Goal: Find specific fact: Find specific fact

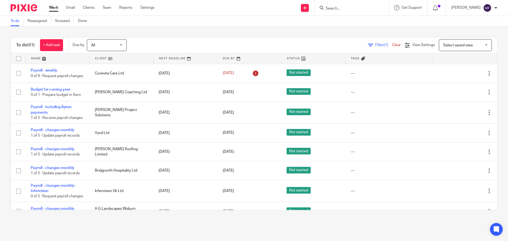
scroll to position [79, 0]
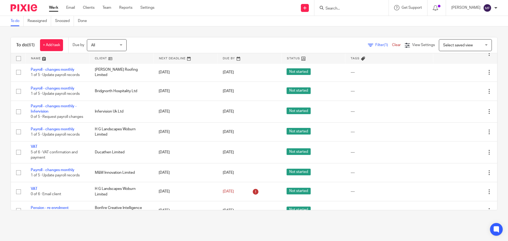
click at [354, 5] on form at bounding box center [353, 8] width 56 height 7
click at [343, 1] on div at bounding box center [351, 8] width 74 height 16
click at [341, 7] on input "Search" at bounding box center [349, 8] width 48 height 5
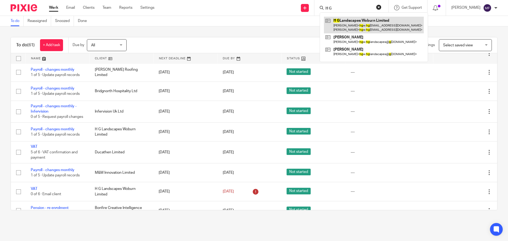
type input "H G"
click at [380, 22] on link at bounding box center [374, 25] width 100 height 16
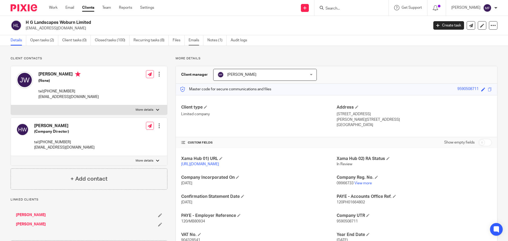
click at [197, 38] on link "Emails" at bounding box center [196, 40] width 15 height 10
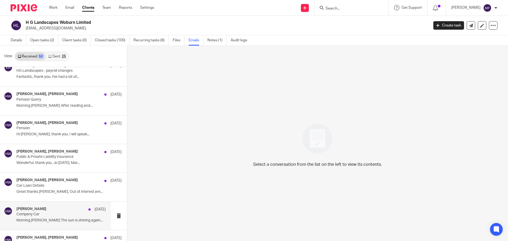
scroll to position [662, 0]
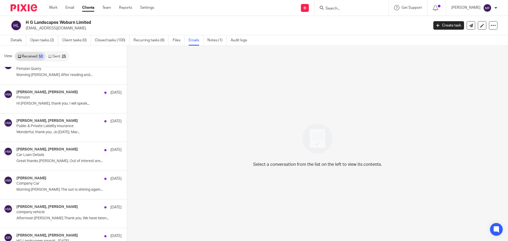
click at [60, 54] on link "Sent 25" at bounding box center [57, 56] width 23 height 8
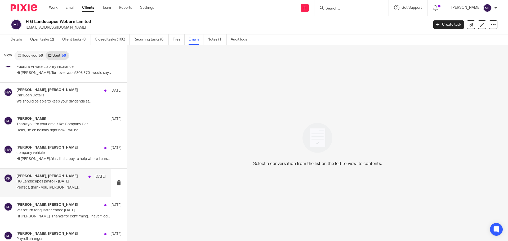
scroll to position [848, 0]
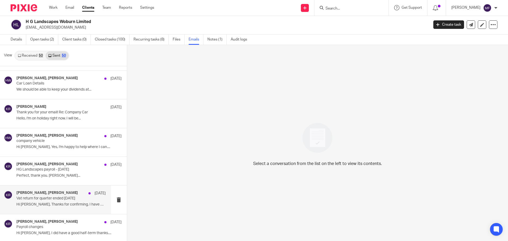
click at [41, 202] on p "Hi Jo, Thanks for confirming. I have filed..." at bounding box center [60, 204] width 89 height 5
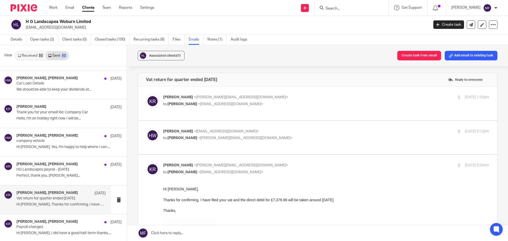
scroll to position [0, 0]
click at [180, 103] on span "HENRY WARDLEY" at bounding box center [182, 104] width 30 height 4
checkbox input "true"
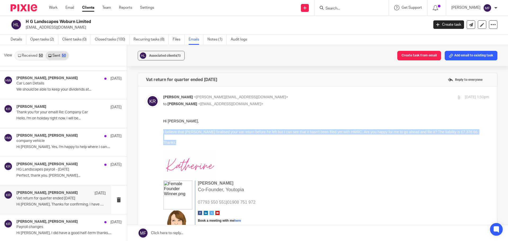
drag, startPoint x: 185, startPoint y: 149, endPoint x: 324, endPoint y: 250, distance: 172.4
click html "Hi Jo, I believe that Ashley finalised your vat return before he left but I can…"
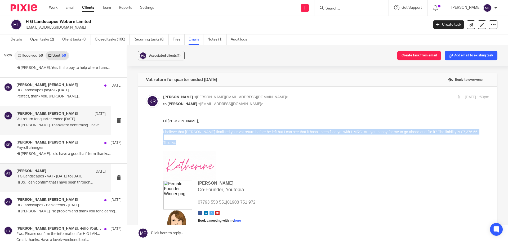
scroll to position [927, 0]
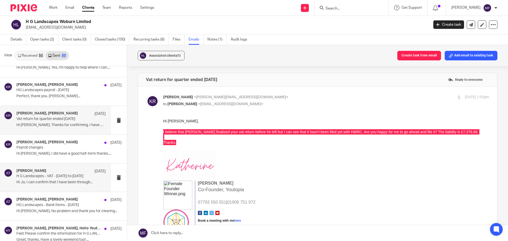
click at [43, 183] on p "Hi Jo, I can confirm that I have been through..." at bounding box center [60, 182] width 89 height 5
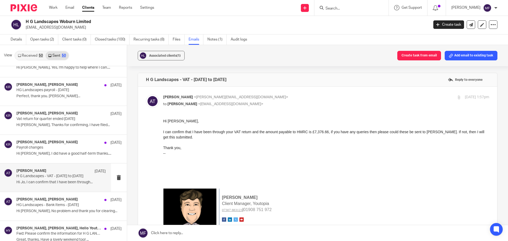
scroll to position [0, 0]
drag, startPoint x: 323, startPoint y: 251, endPoint x: 257, endPoint y: 138, distance: 131.2
click at [221, 134] on div "Hi Jo, I can confirm that I have been through your VAT return and the amount pa…" at bounding box center [326, 134] width 326 height 32
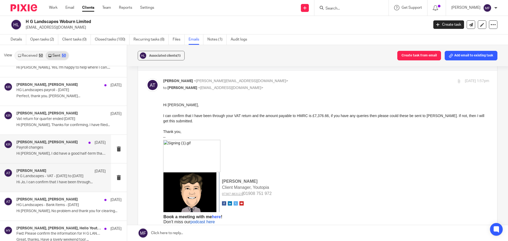
scroll to position [4, 0]
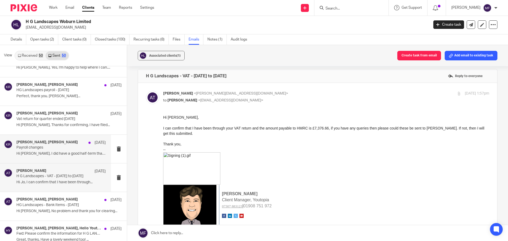
click at [63, 152] on p "Hi Jo, I did have a good half-term thanks...." at bounding box center [60, 154] width 89 height 5
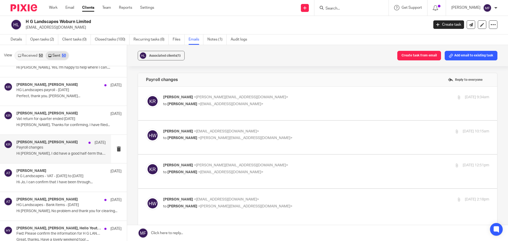
scroll to position [0, 0]
click at [195, 109] on div "Katherine Robertson <katherine@youtopia.co.uk> to HENRY WARDLEY <hgw.hglandscap…" at bounding box center [318, 104] width 344 height 18
click at [204, 103] on span "<hgw.hglandscapes@gmail.com>" at bounding box center [230, 104] width 65 height 4
checkbox input "true"
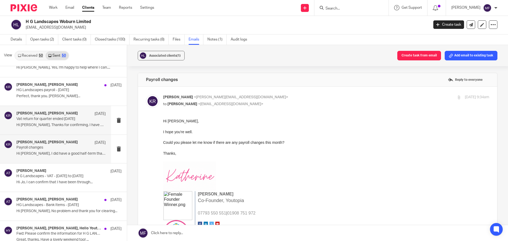
click at [51, 131] on div "Katherine Robertson, HENRY WARDLEY 26 Feb Vat return for quarter ended 31st Jan…" at bounding box center [55, 120] width 111 height 28
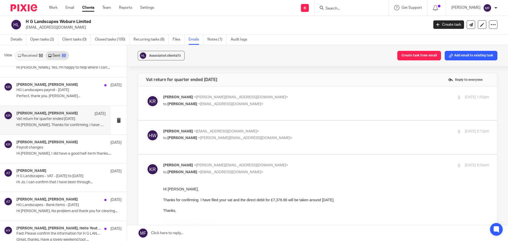
click at [236, 108] on div "Katherine Robertson <katherine@youtopia.co.uk> to HENRY WARDLEY <hgw.hglandscap…" at bounding box center [318, 104] width 344 height 18
click at [229, 105] on span "<hgw.hglandscapes@gmail.com>" at bounding box center [230, 104] width 65 height 4
checkbox input "true"
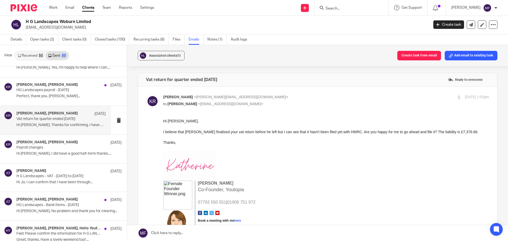
drag, startPoint x: 364, startPoint y: 8, endPoint x: 361, endPoint y: 7, distance: 4.1
click at [361, 8] on input "Search" at bounding box center [349, 8] width 48 height 5
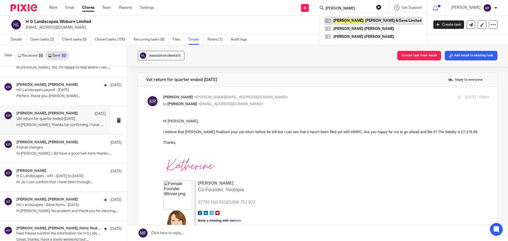
type input "P J"
click at [355, 17] on link at bounding box center [373, 21] width 99 height 8
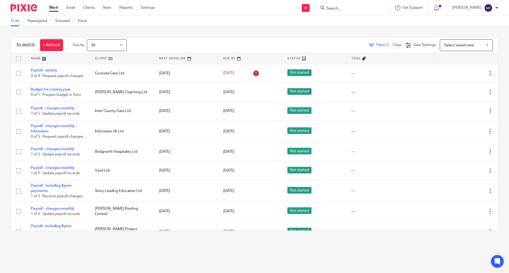
click at [352, 10] on input "Search" at bounding box center [350, 8] width 48 height 5
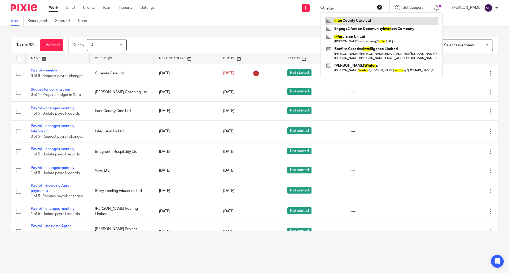
type input "inter"
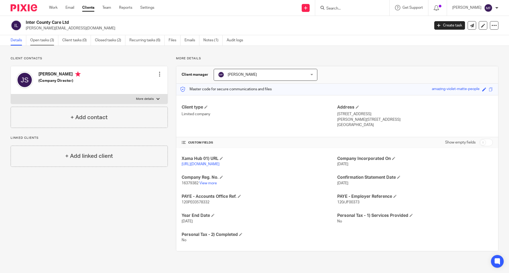
click at [50, 42] on link "Open tasks (3)" at bounding box center [44, 40] width 28 height 10
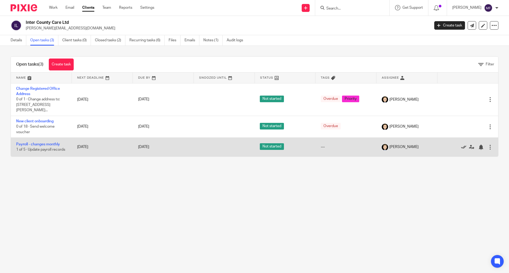
click at [461, 149] on icon at bounding box center [463, 147] width 5 height 5
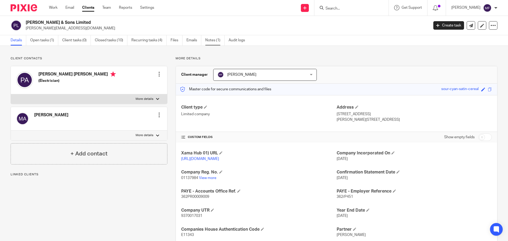
click at [209, 42] on link "Notes (1)" at bounding box center [214, 40] width 19 height 10
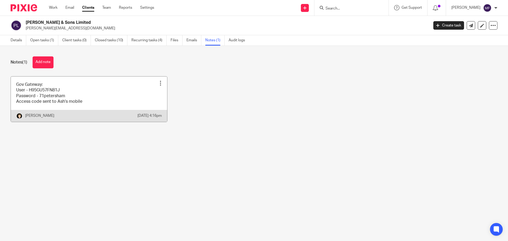
click at [104, 97] on link at bounding box center [89, 99] width 156 height 45
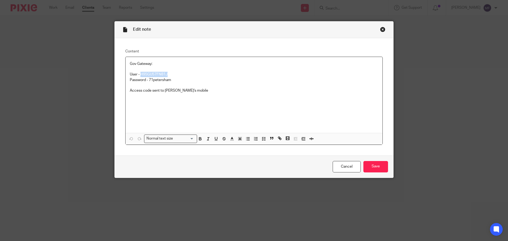
drag, startPoint x: 168, startPoint y: 75, endPoint x: 139, endPoint y: 73, distance: 29.8
click at [139, 73] on p "User - H95GU57FN81J" at bounding box center [254, 74] width 249 height 5
copy p "H95GU57FN81J"
drag, startPoint x: 169, startPoint y: 81, endPoint x: 148, endPoint y: 79, distance: 21.7
click at [148, 79] on p "Password - 71petersham" at bounding box center [254, 79] width 249 height 5
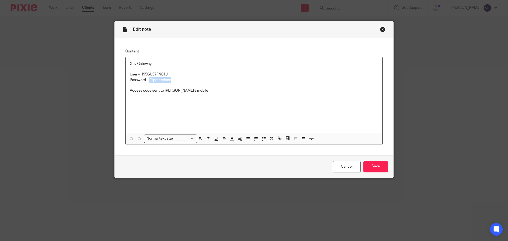
copy p "71petersham"
